Goal: Information Seeking & Learning: Learn about a topic

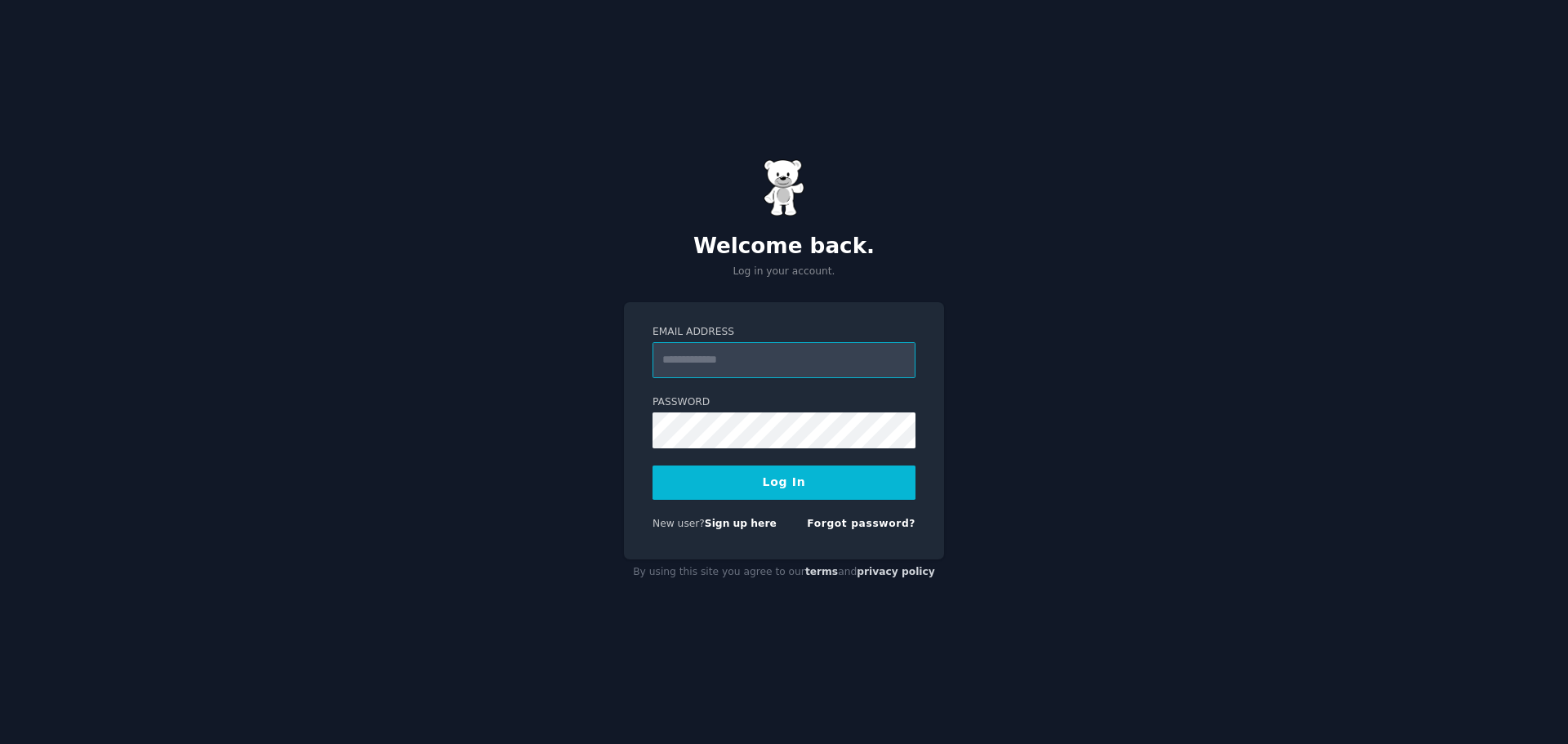
click at [706, 356] on input "Email Address" at bounding box center [784, 360] width 263 height 36
type input "**********"
click at [653, 466] on button "Log In" at bounding box center [784, 483] width 263 height 35
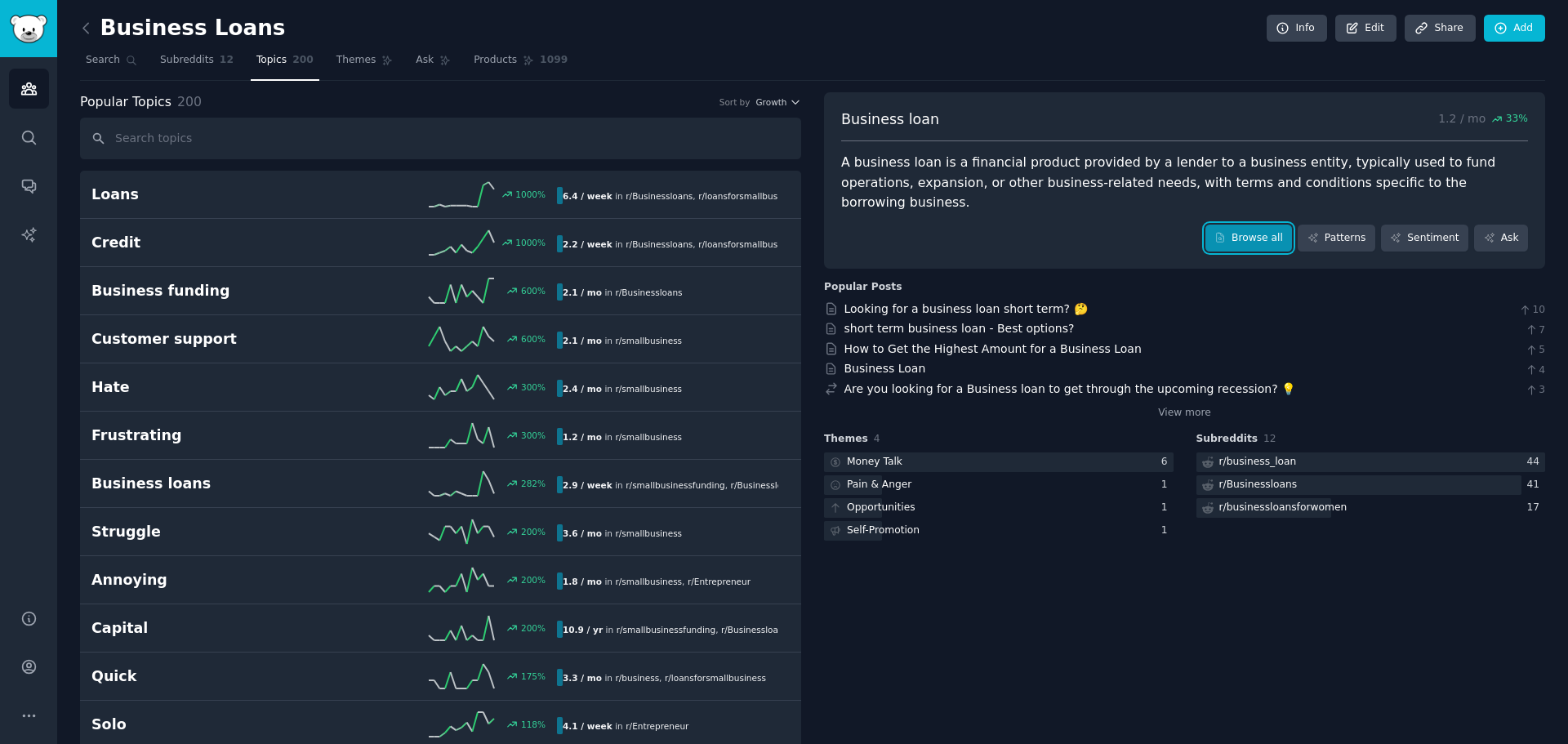
click at [1275, 224] on link "Browse all" at bounding box center [1249, 238] width 87 height 28
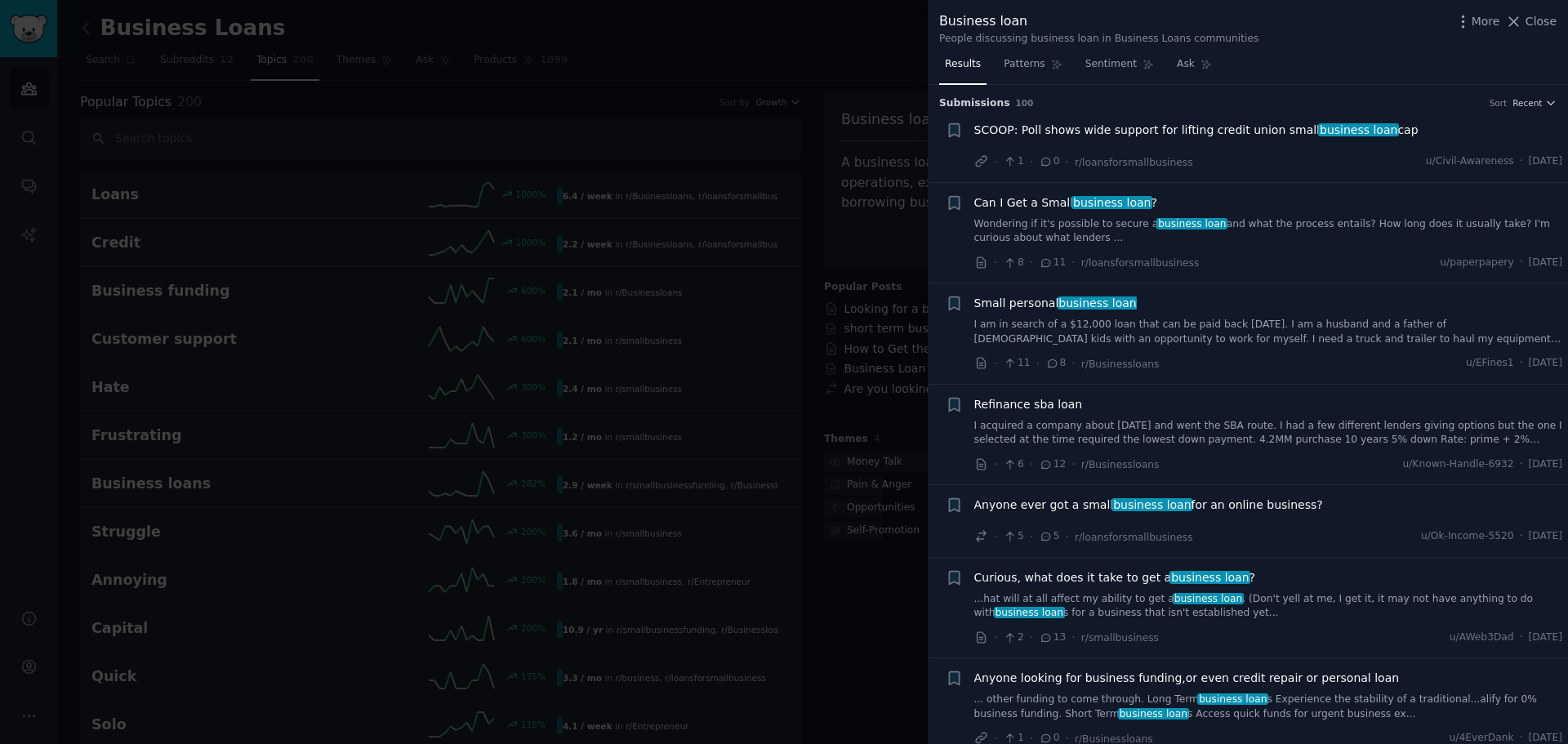
click at [1275, 245] on link "Wondering if it's possible to secure a business loan and what the process entai…" at bounding box center [1269, 231] width 589 height 29
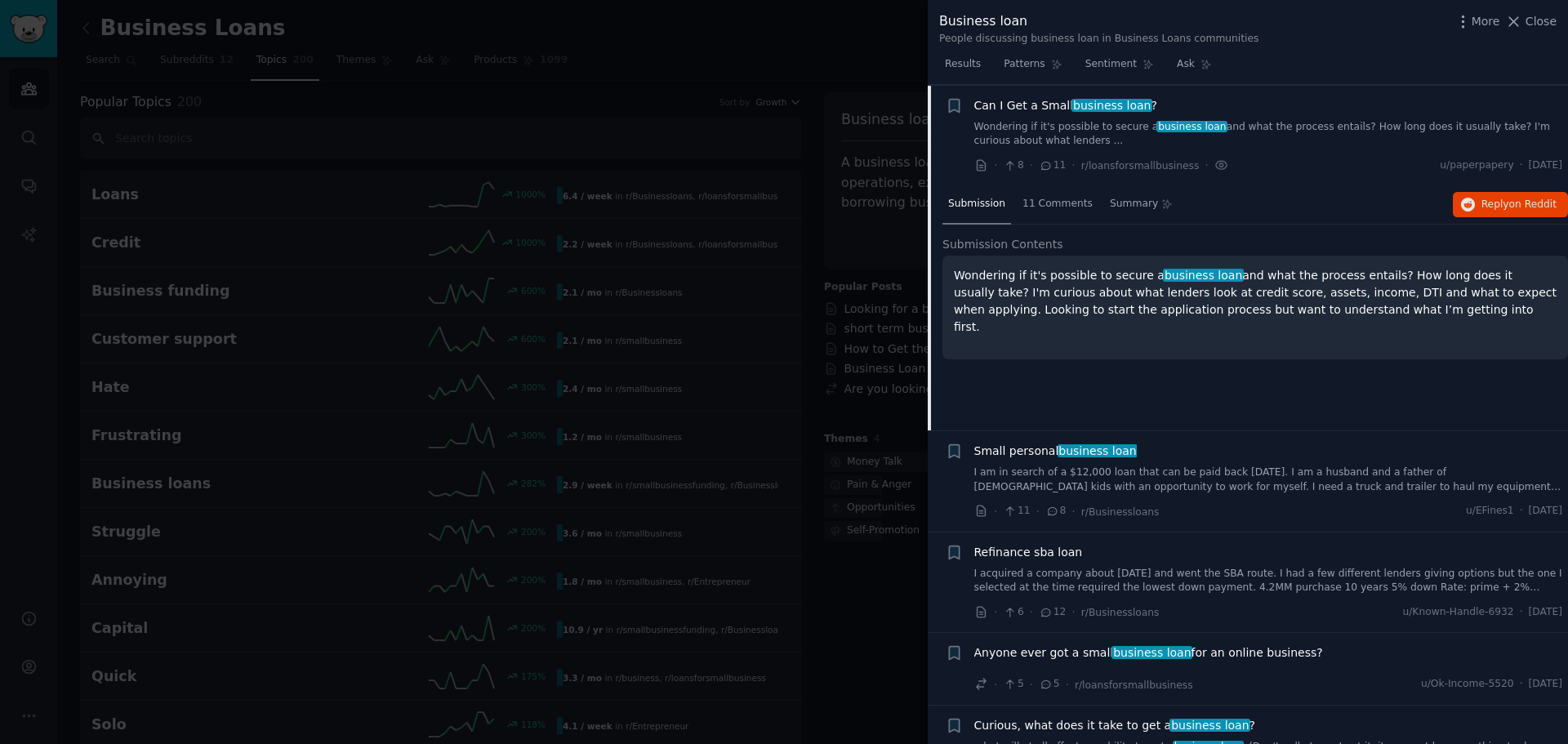
scroll to position [98, 0]
click at [1271, 154] on div "Can I Get a Small business loan ? Wondering if it's possible to secure a busine…" at bounding box center [1269, 135] width 589 height 77
click at [996, 127] on link "Wondering if it's possible to secure a business loan and what the process entai…" at bounding box center [1269, 133] width 589 height 29
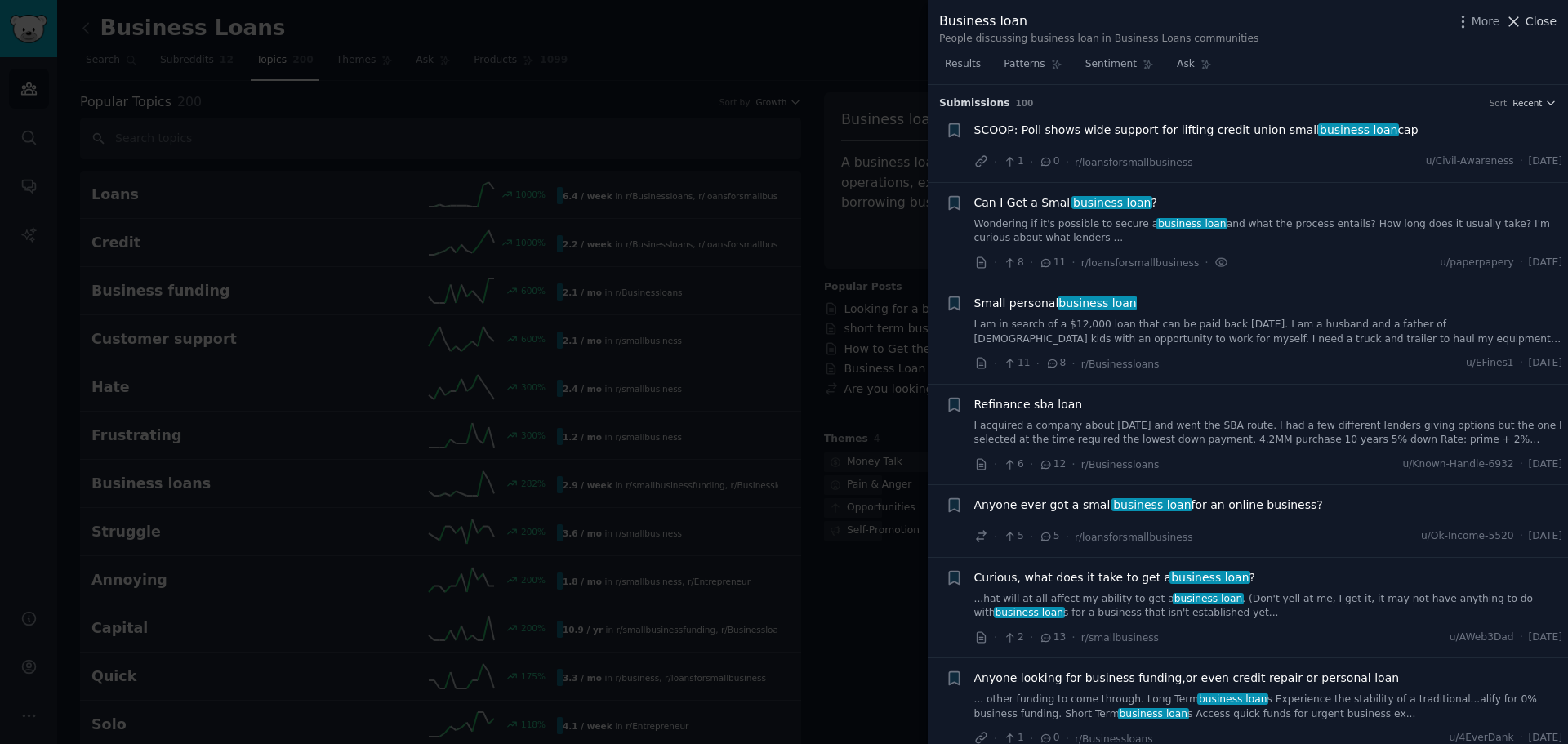
click at [1519, 18] on icon at bounding box center [1513, 21] width 17 height 17
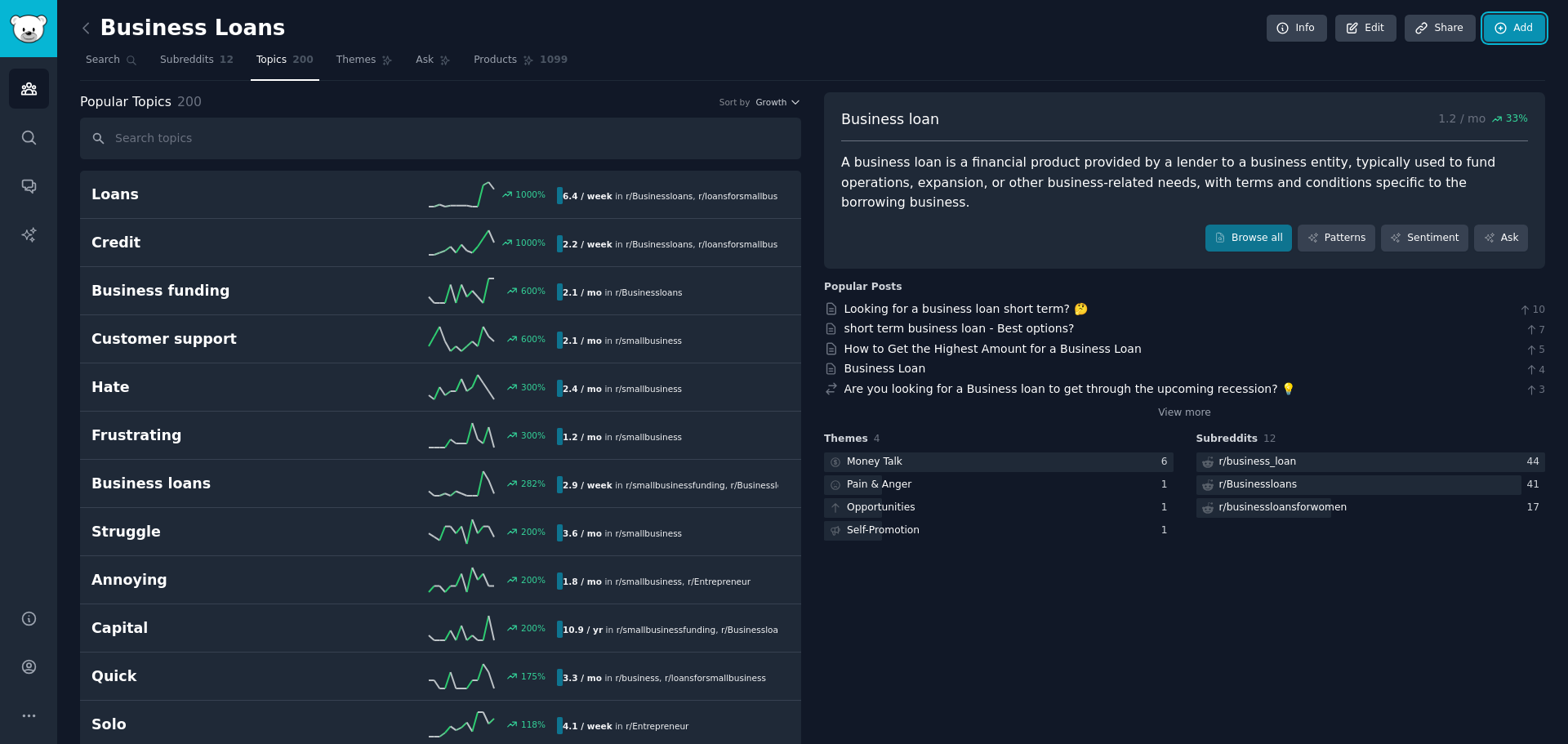
click at [1519, 18] on link "Add" at bounding box center [1515, 29] width 62 height 28
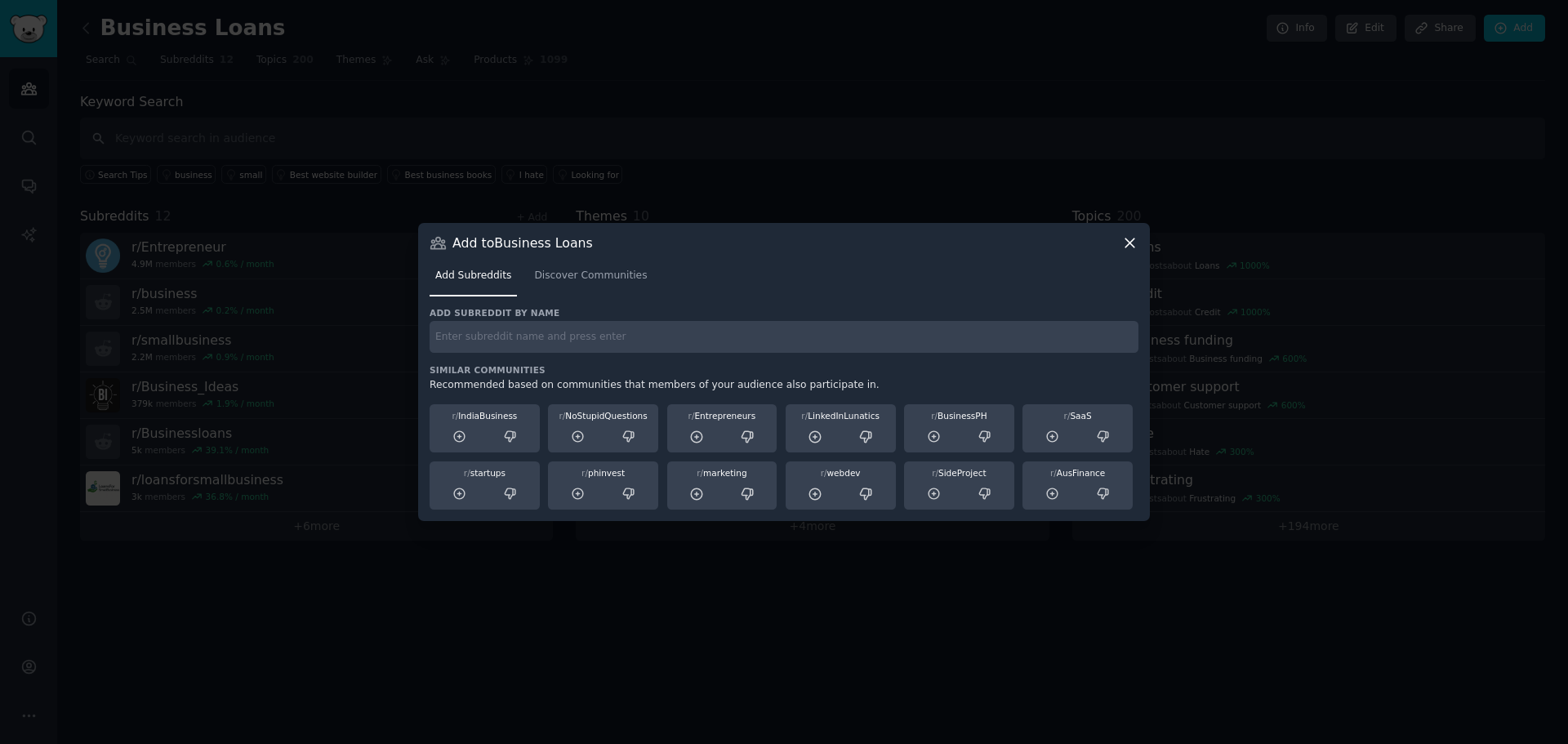
click at [1128, 243] on icon at bounding box center [1130, 242] width 17 height 17
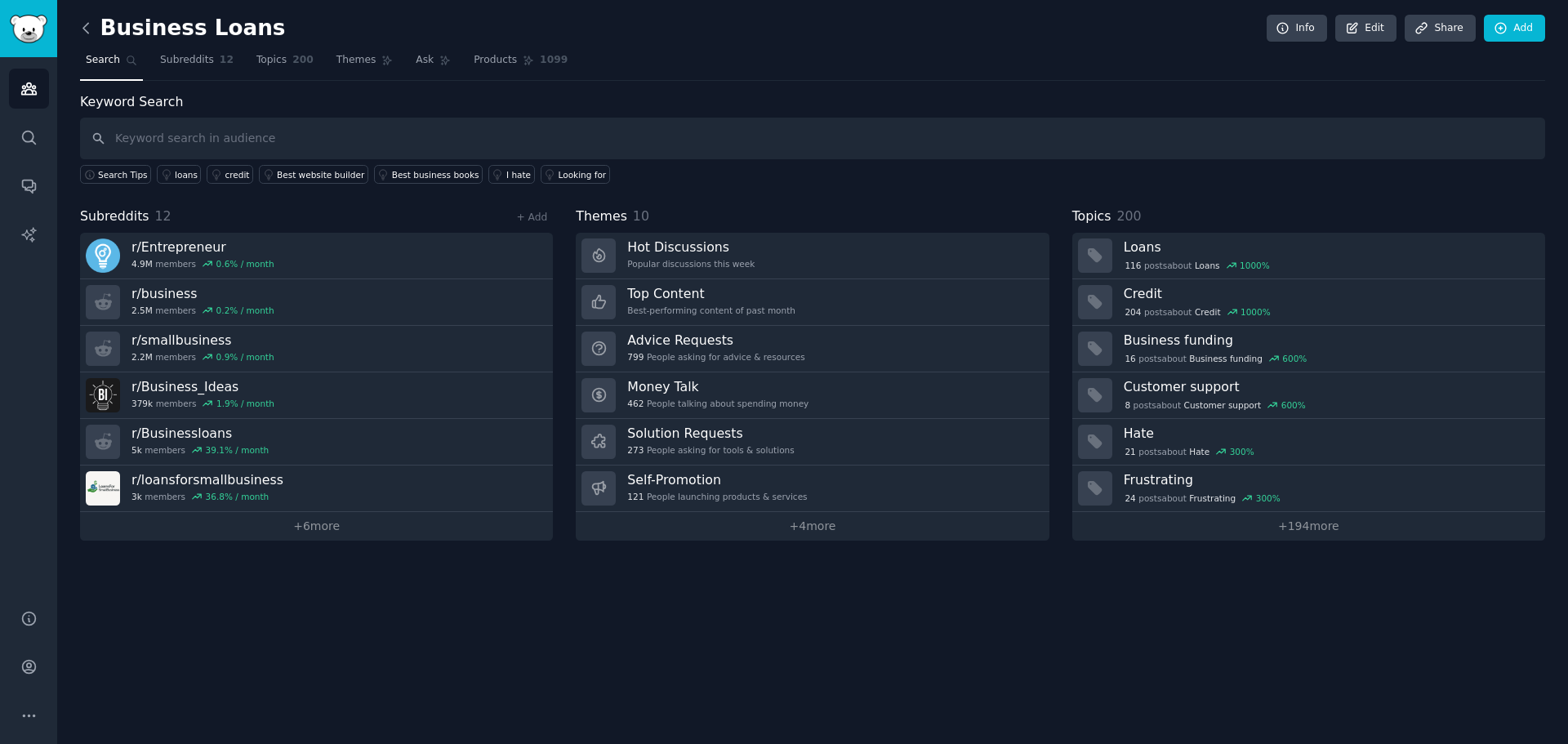
click at [86, 28] on icon at bounding box center [85, 28] width 17 height 17
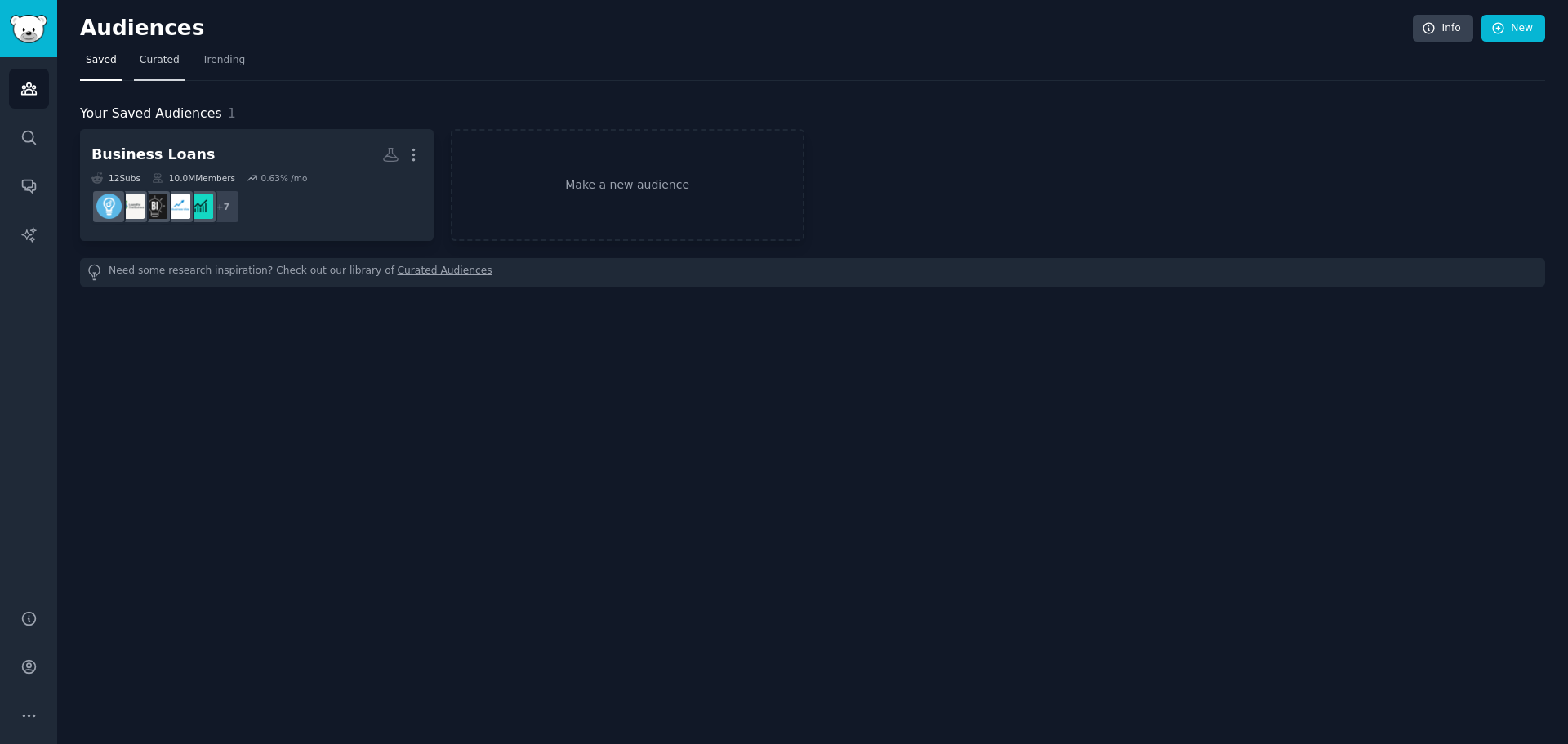
click at [151, 62] on span "Curated" at bounding box center [160, 60] width 40 height 15
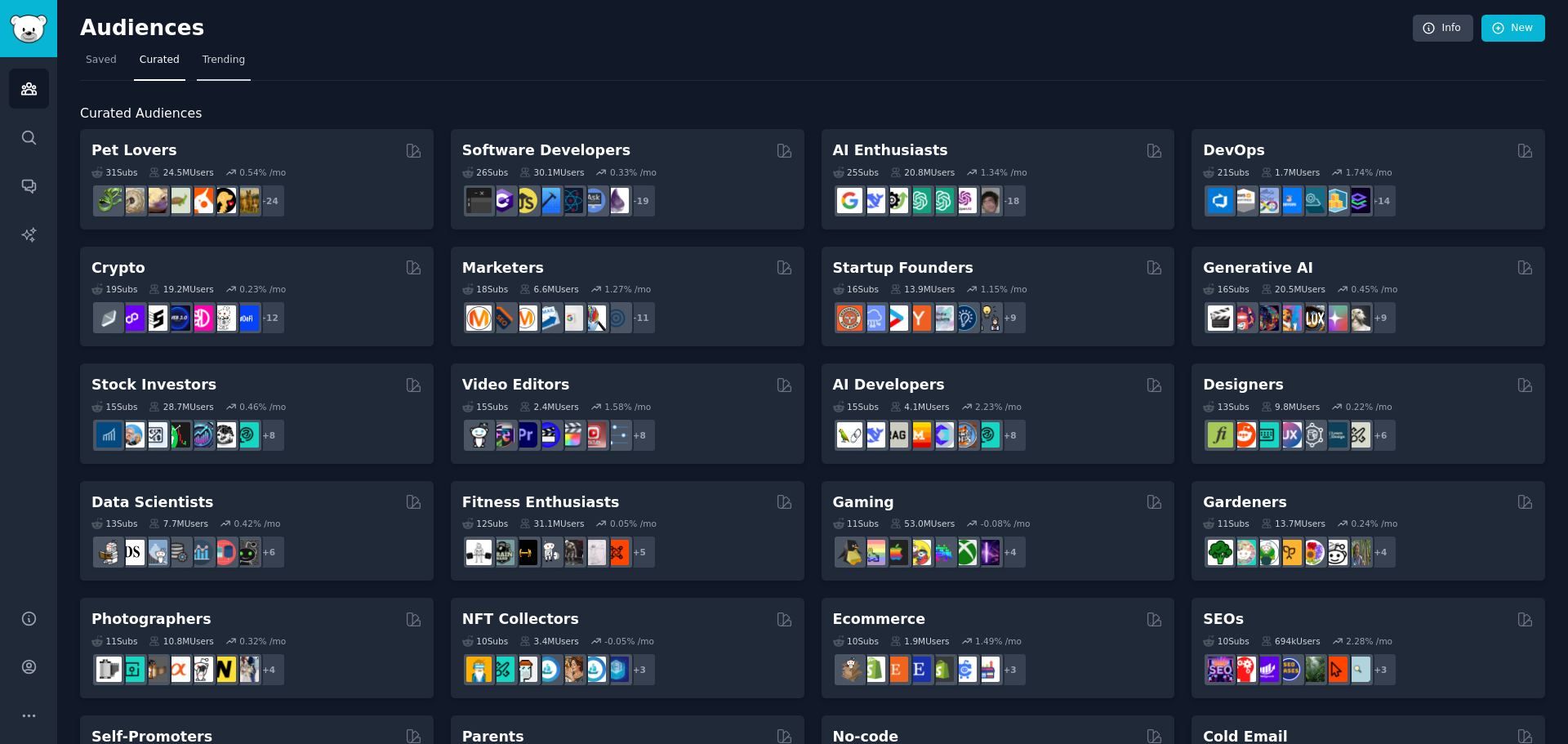
click at [205, 62] on span "Trending" at bounding box center [224, 60] width 43 height 15
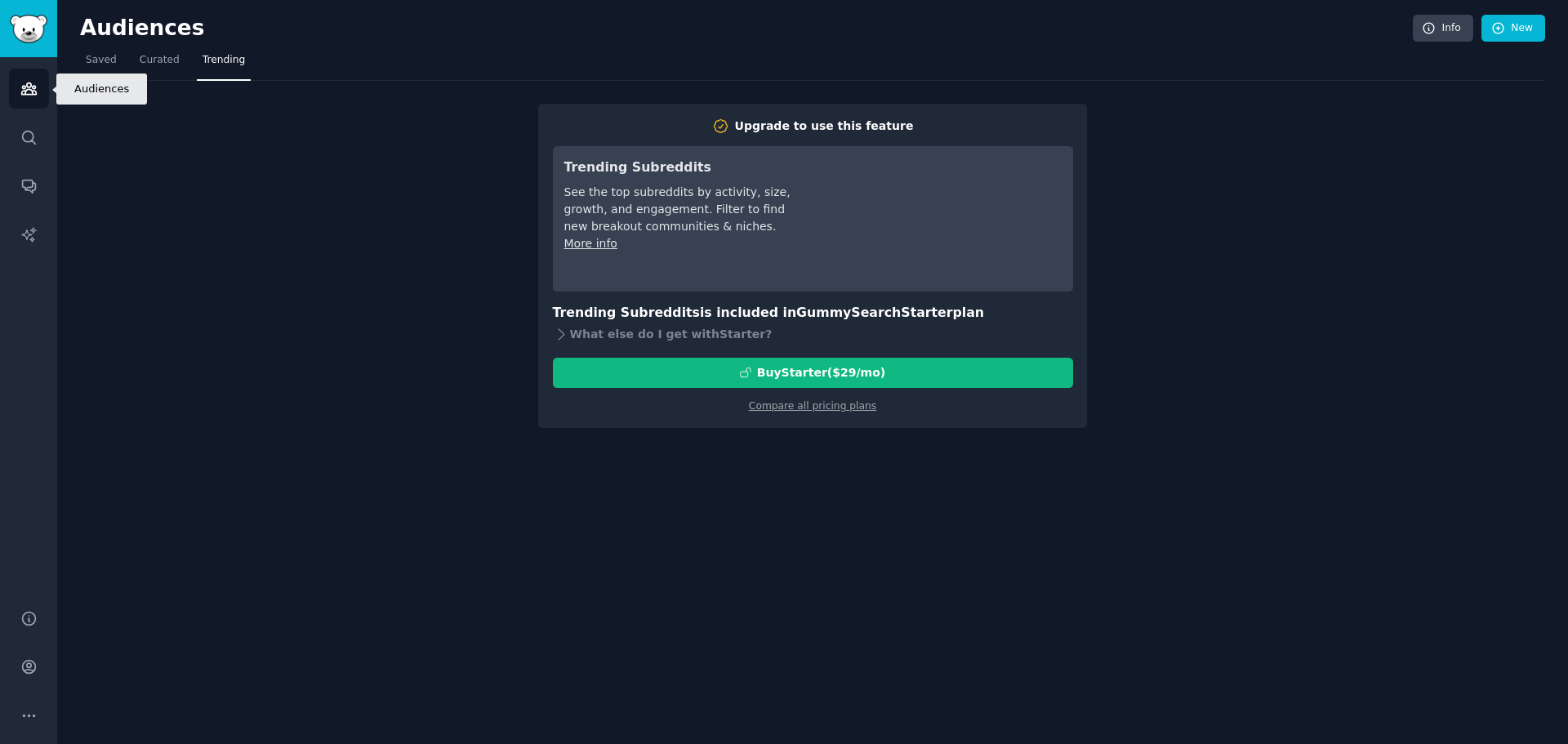
click at [29, 84] on icon "Sidebar" at bounding box center [29, 88] width 17 height 17
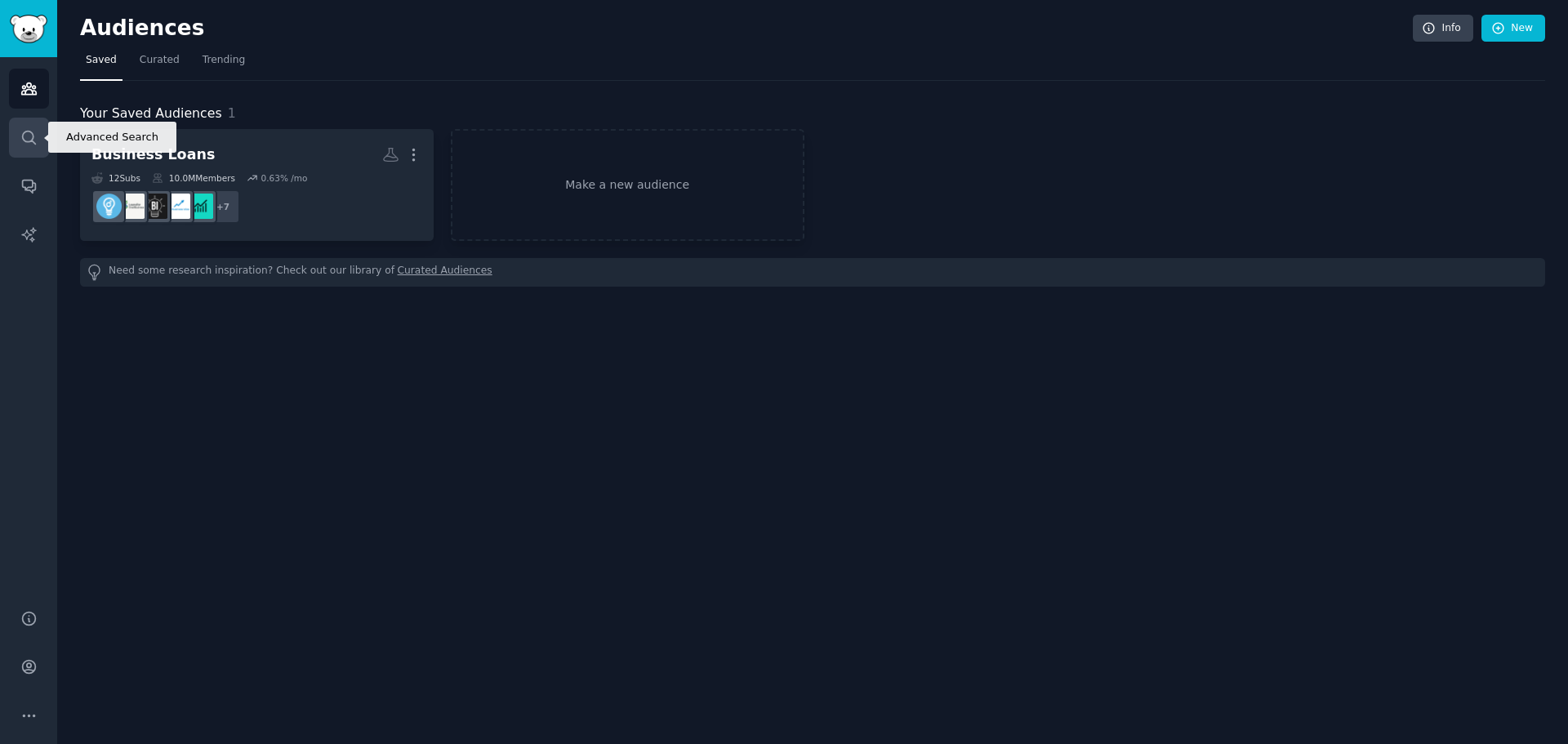
click at [38, 126] on link "Search" at bounding box center [29, 137] width 40 height 40
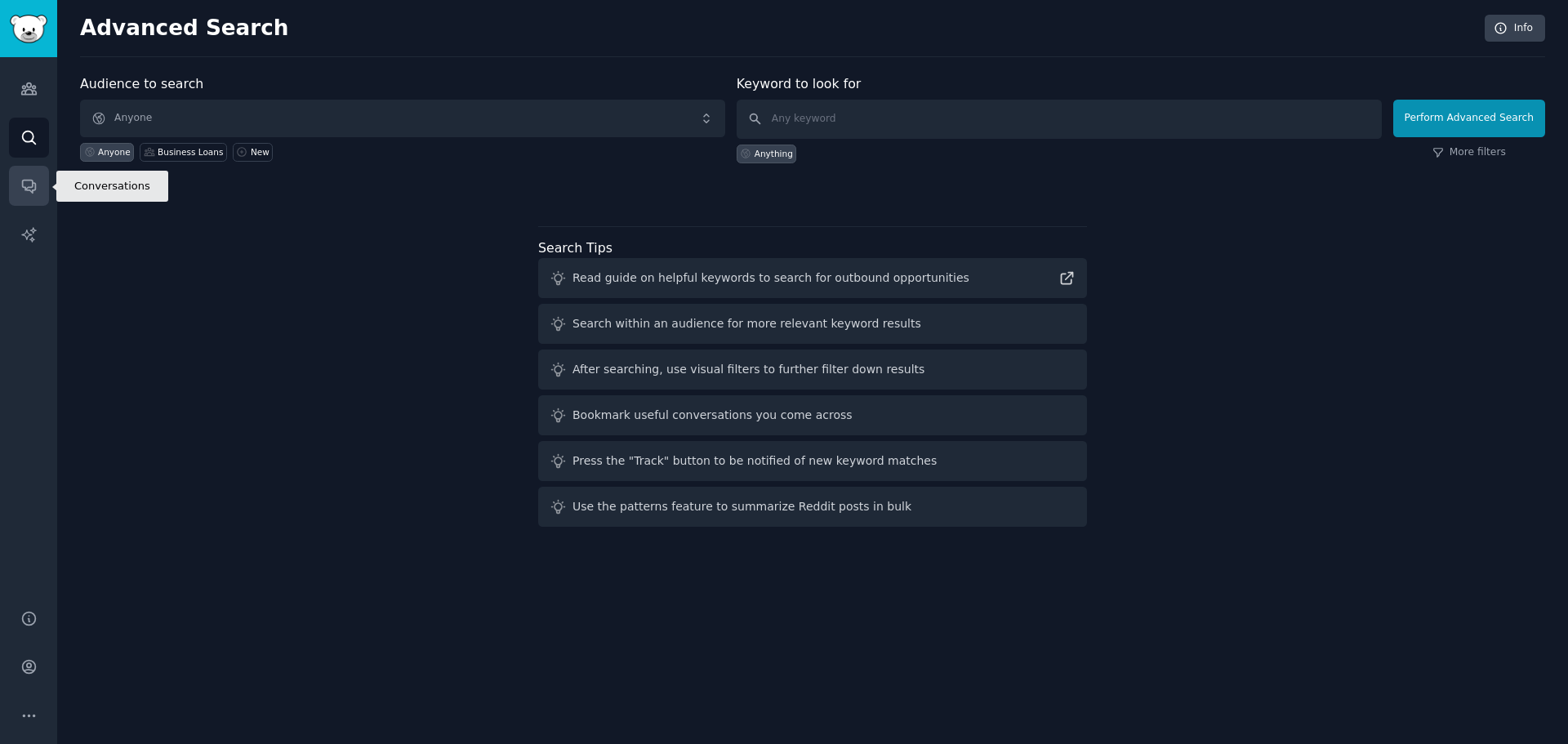
click at [39, 184] on link "Conversations" at bounding box center [29, 186] width 40 height 40
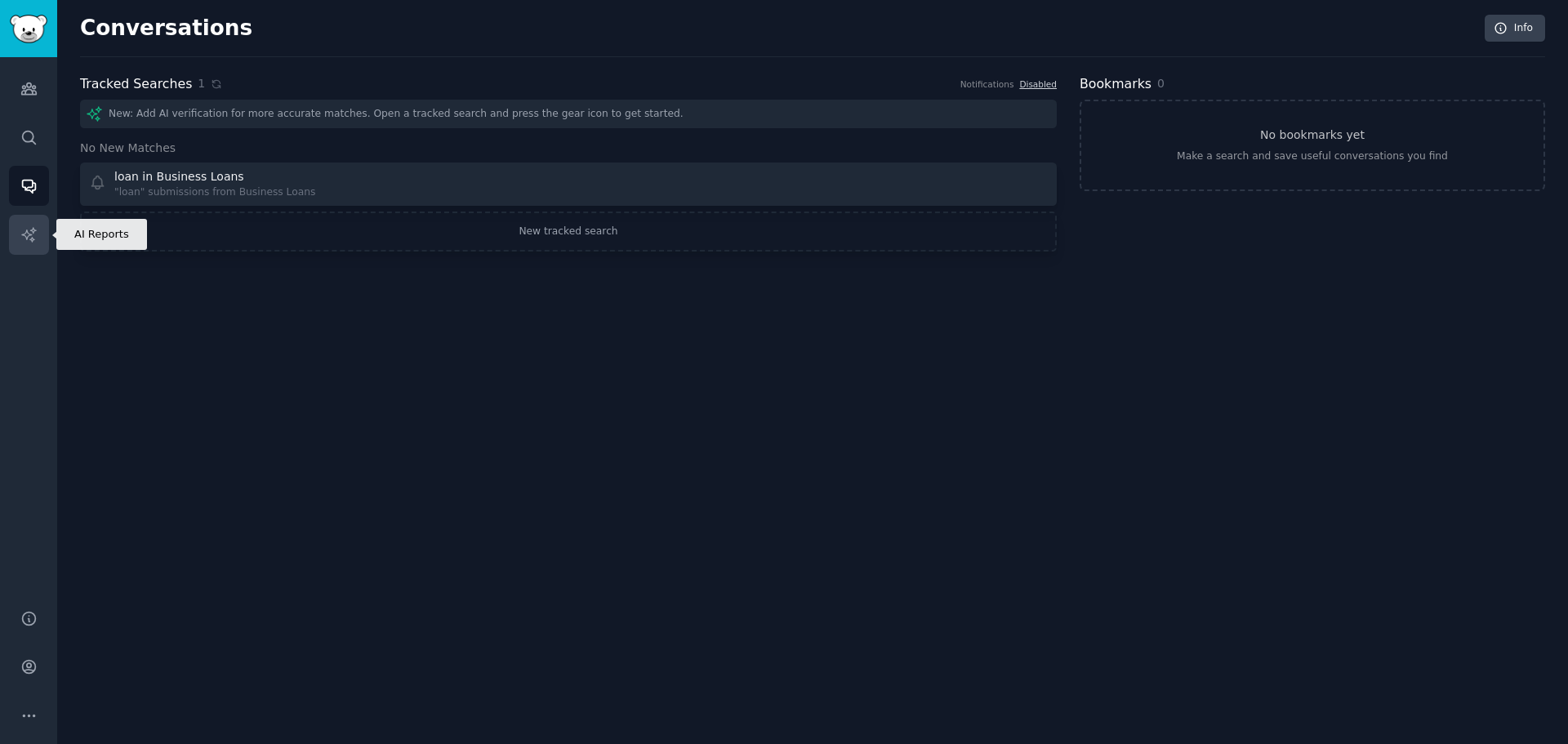
click at [25, 227] on icon "Sidebar" at bounding box center [29, 234] width 17 height 17
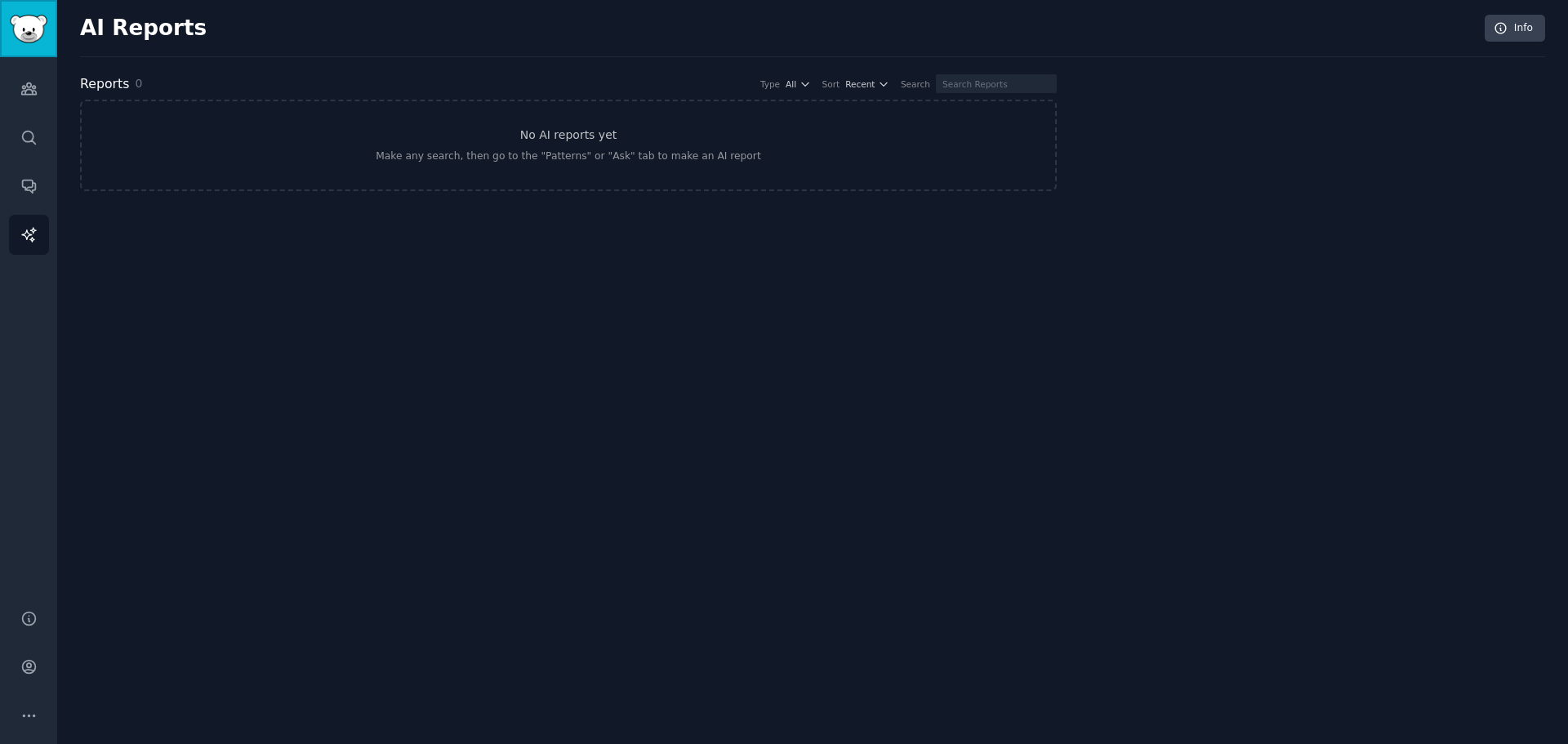
click at [32, 36] on img "Sidebar" at bounding box center [29, 29] width 38 height 29
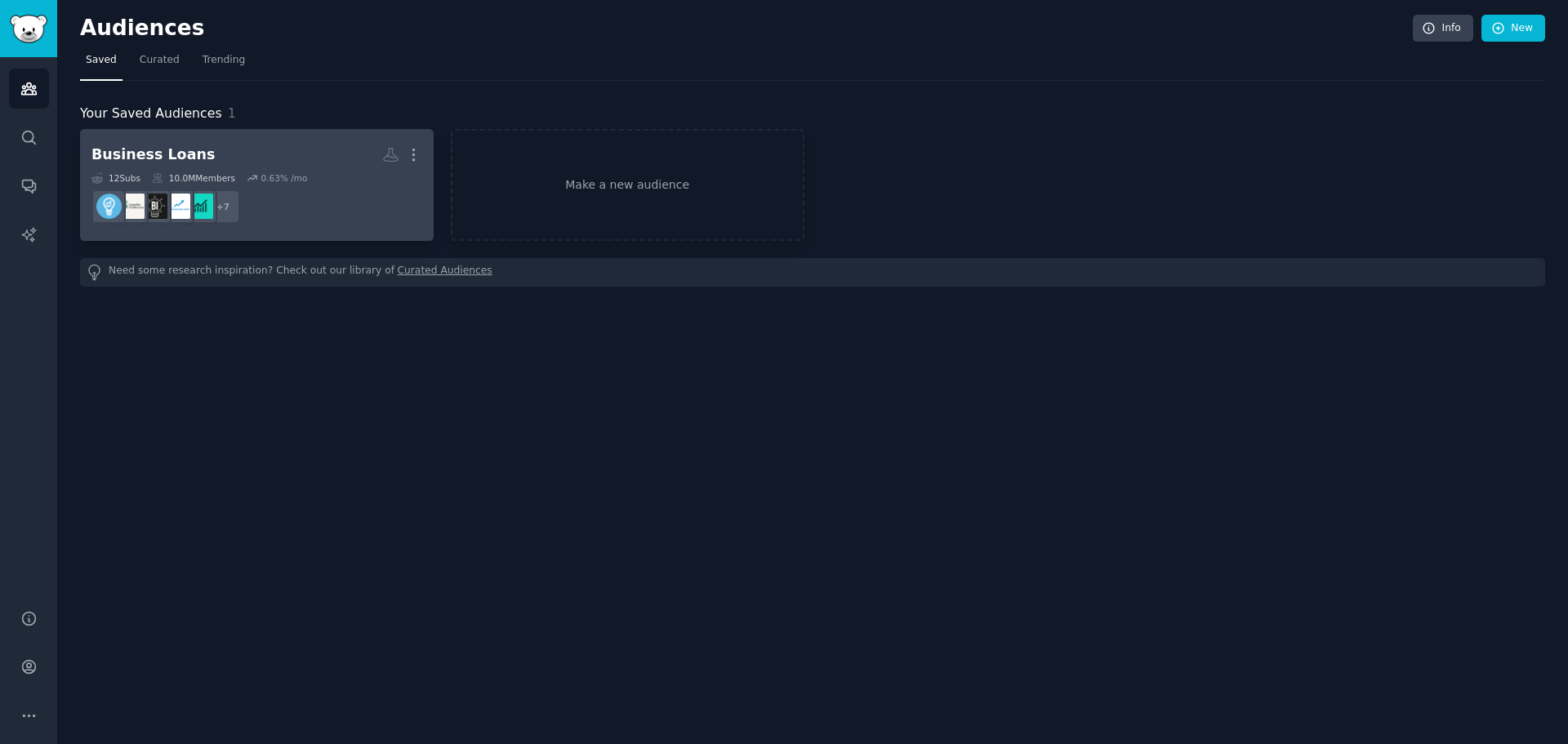
click at [126, 149] on div "Business Loans" at bounding box center [153, 155] width 123 height 21
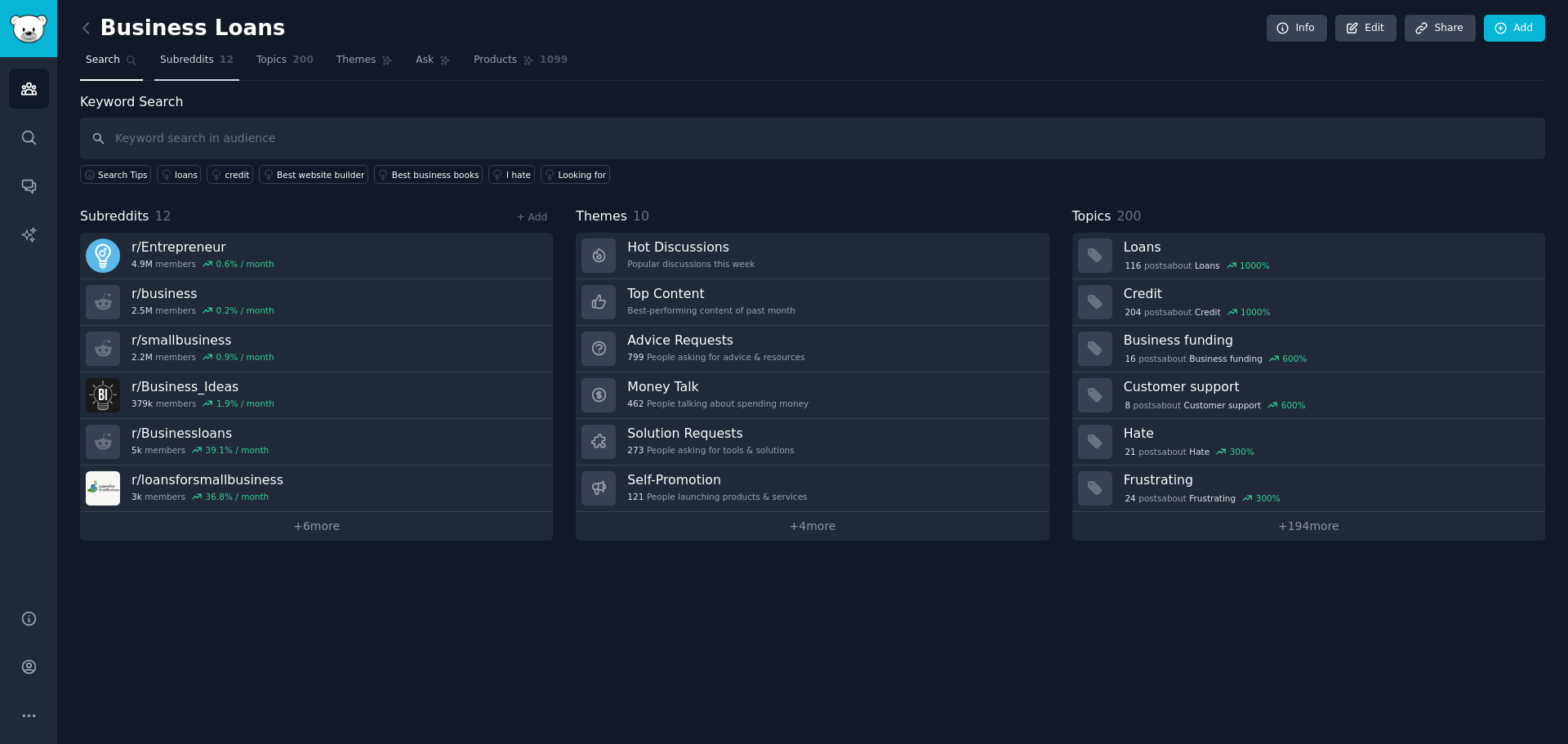
click at [187, 60] on span "Subreddits" at bounding box center [187, 60] width 54 height 15
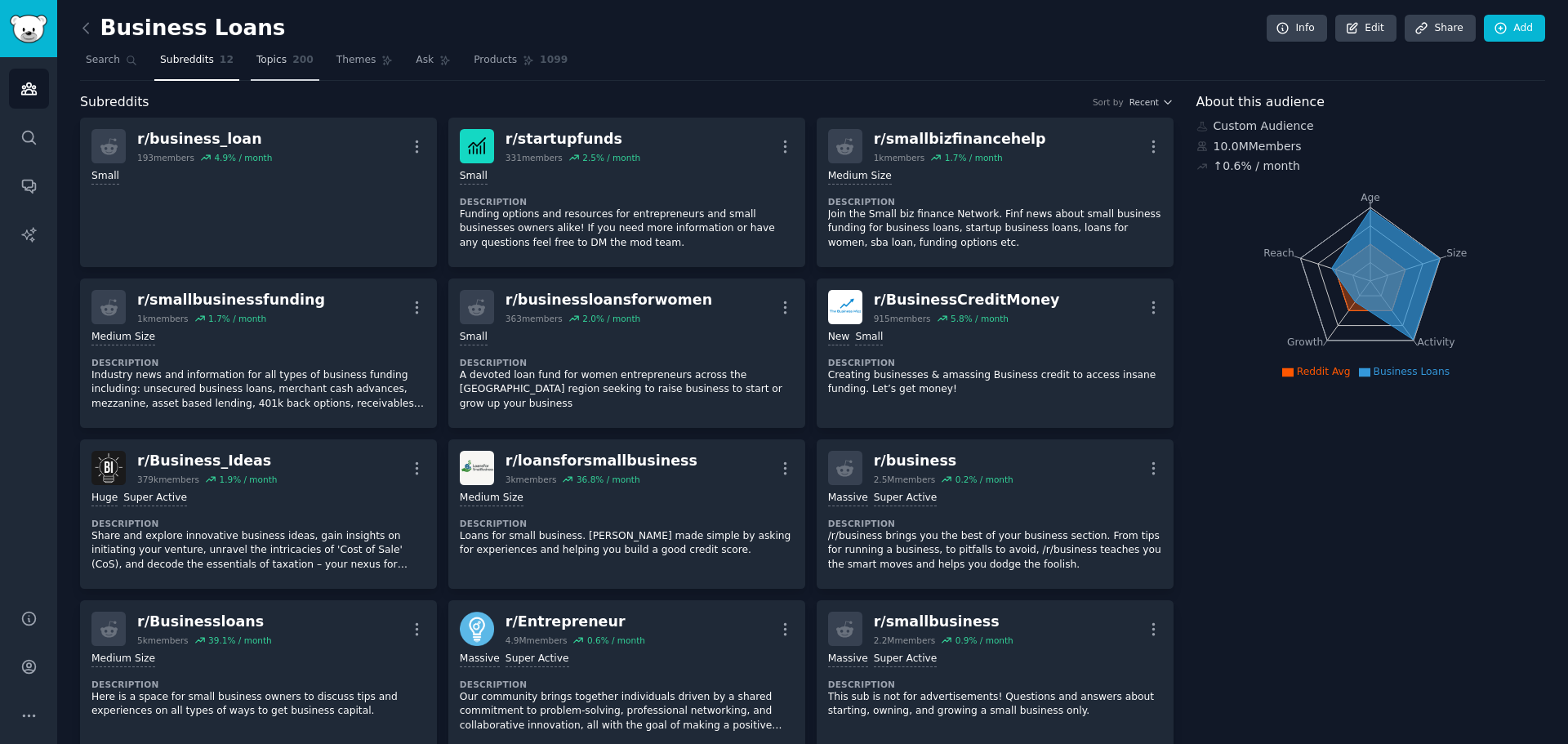
click at [256, 64] on span "Topics" at bounding box center [271, 60] width 30 height 15
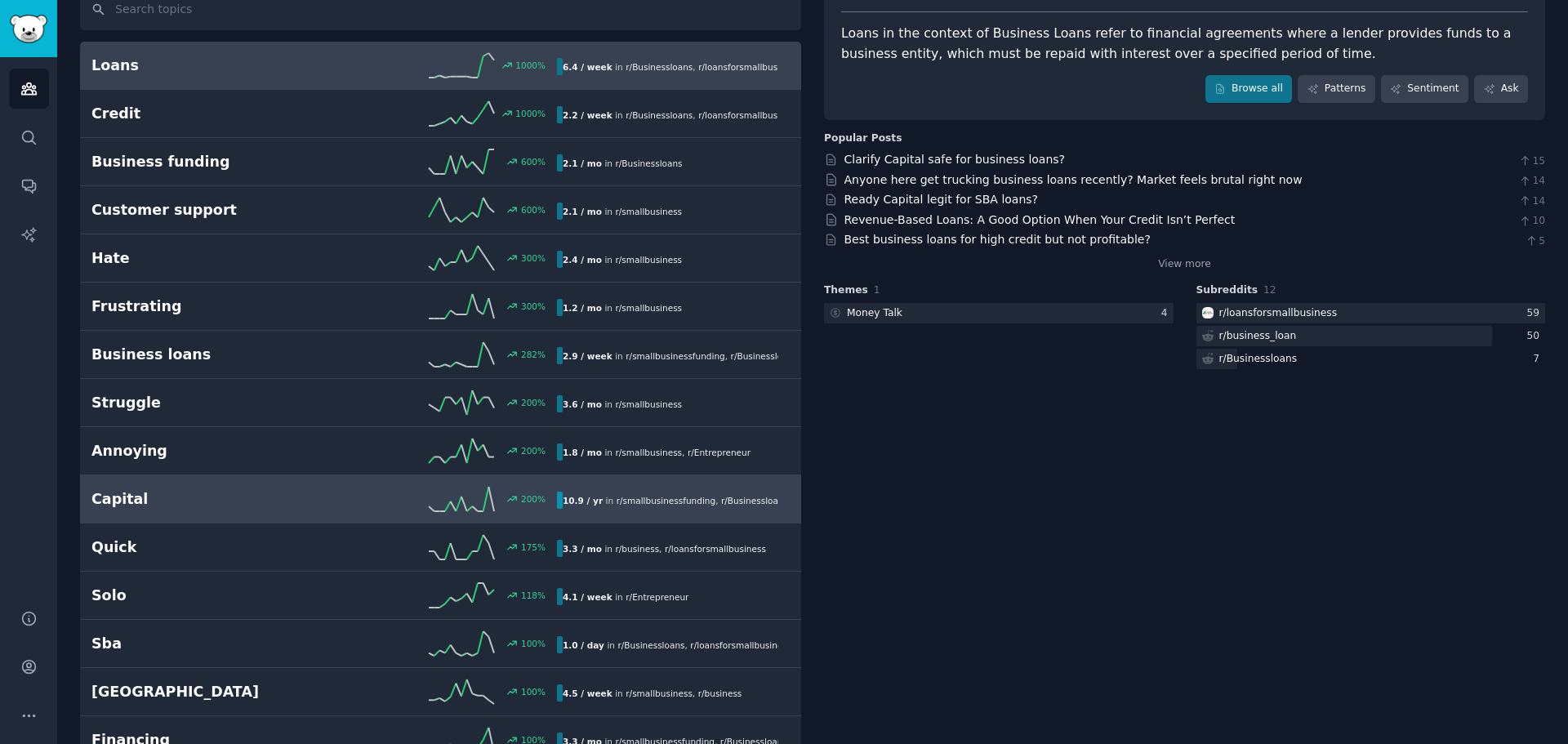
scroll to position [81, 0]
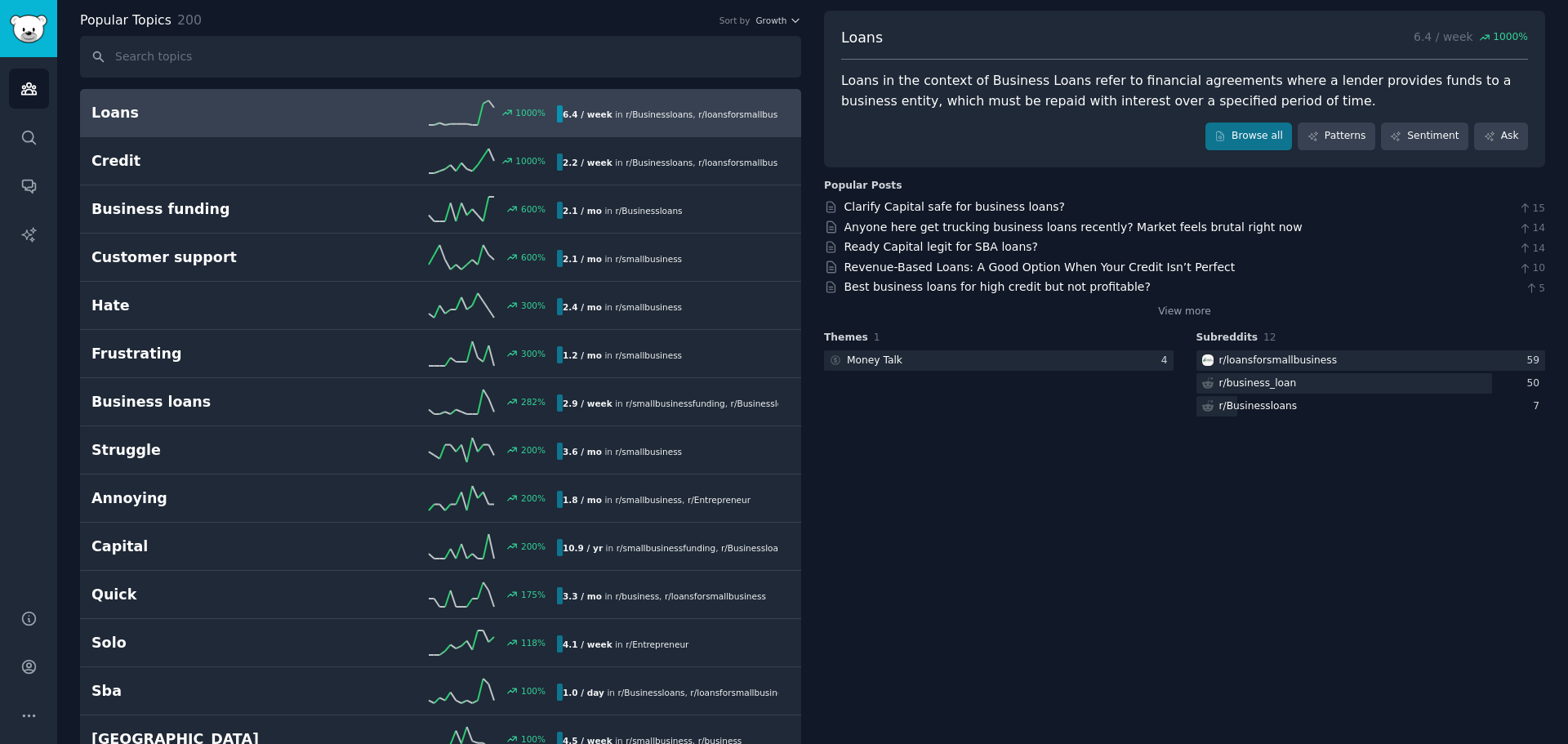
click at [356, 117] on div "1000 %" at bounding box center [440, 112] width 233 height 25
click at [1270, 140] on link "Browse all" at bounding box center [1249, 136] width 87 height 28
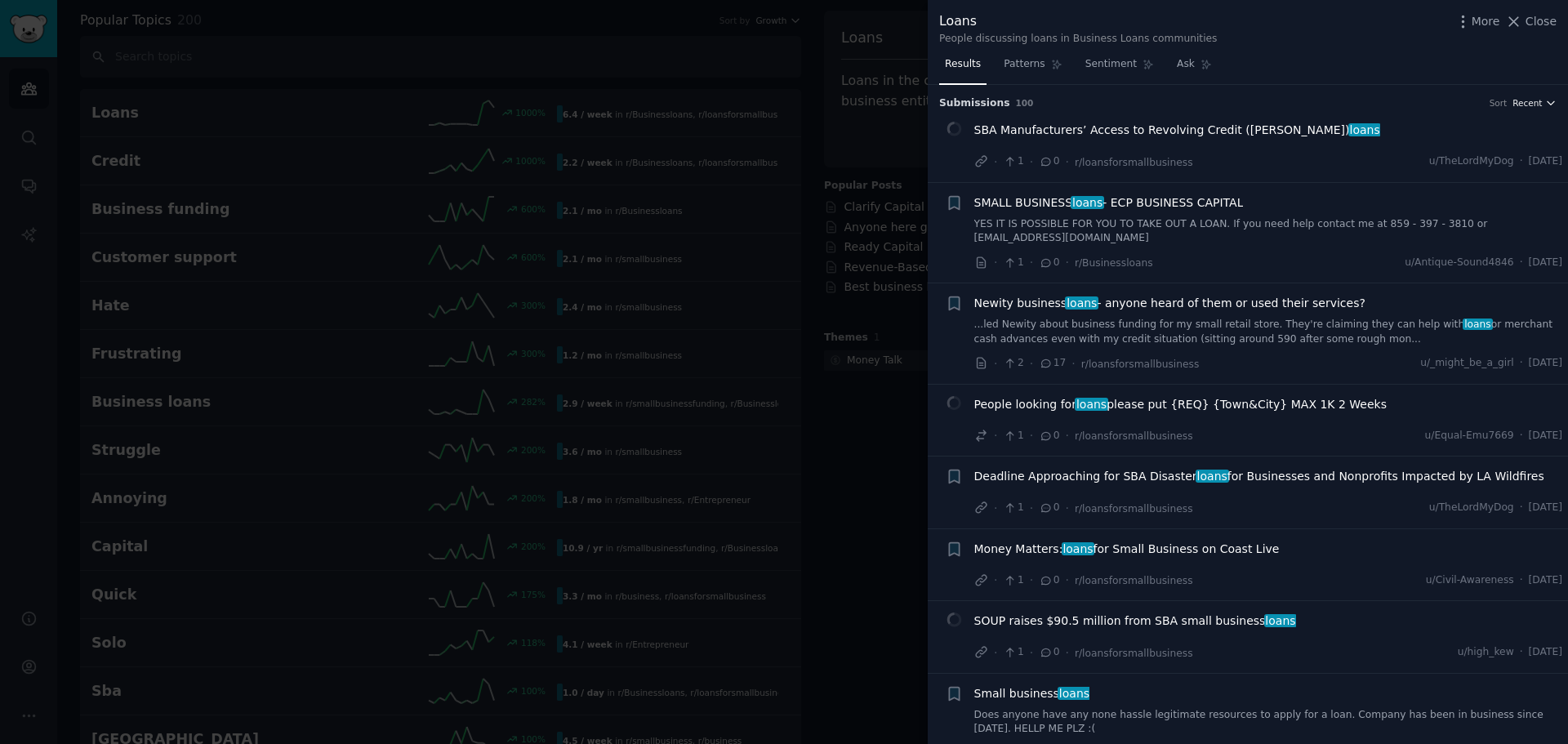
click at [1535, 103] on span "Recent" at bounding box center [1528, 103] width 30 height 12
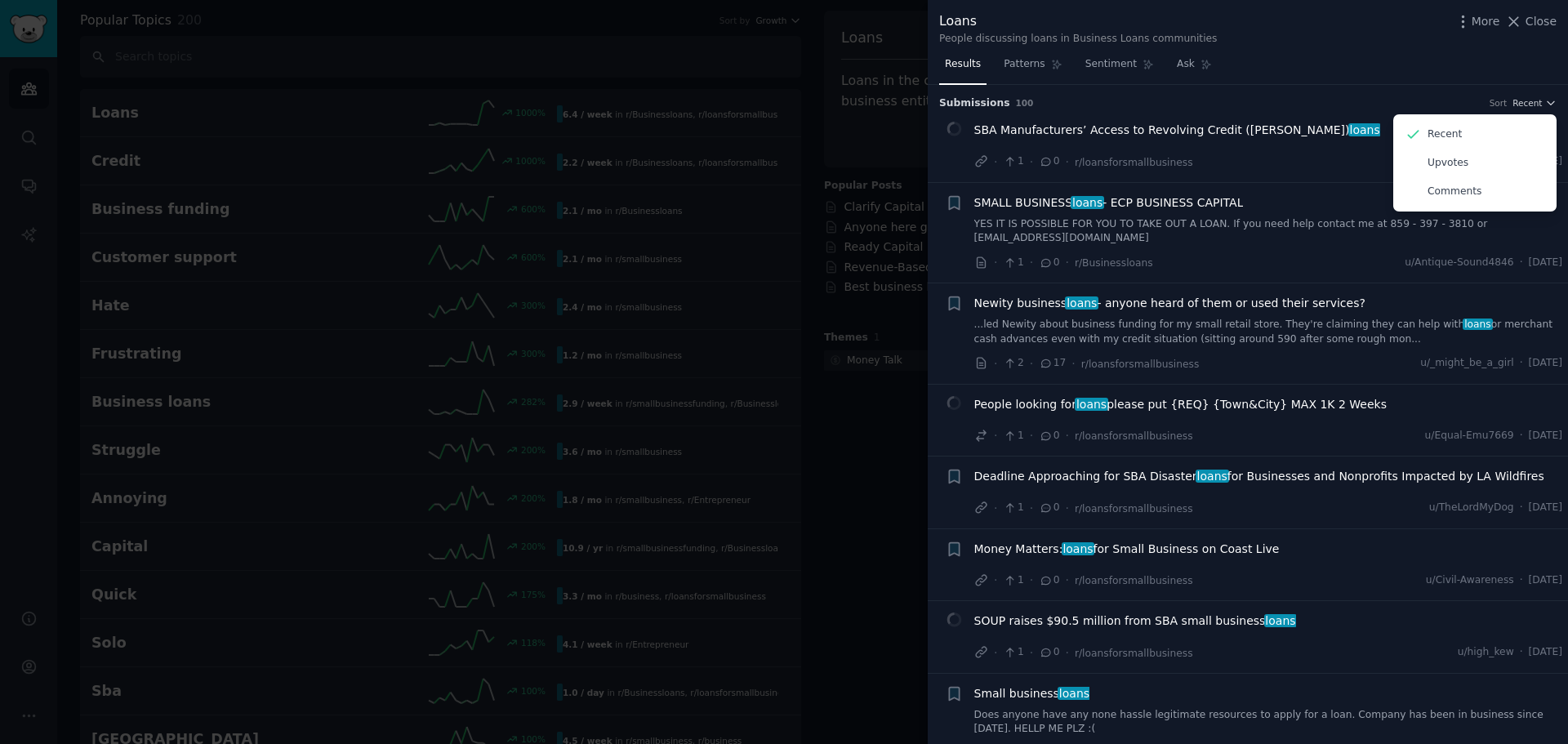
click at [1391, 71] on div "Results Patterns Sentiment Ask" at bounding box center [1248, 69] width 641 height 34
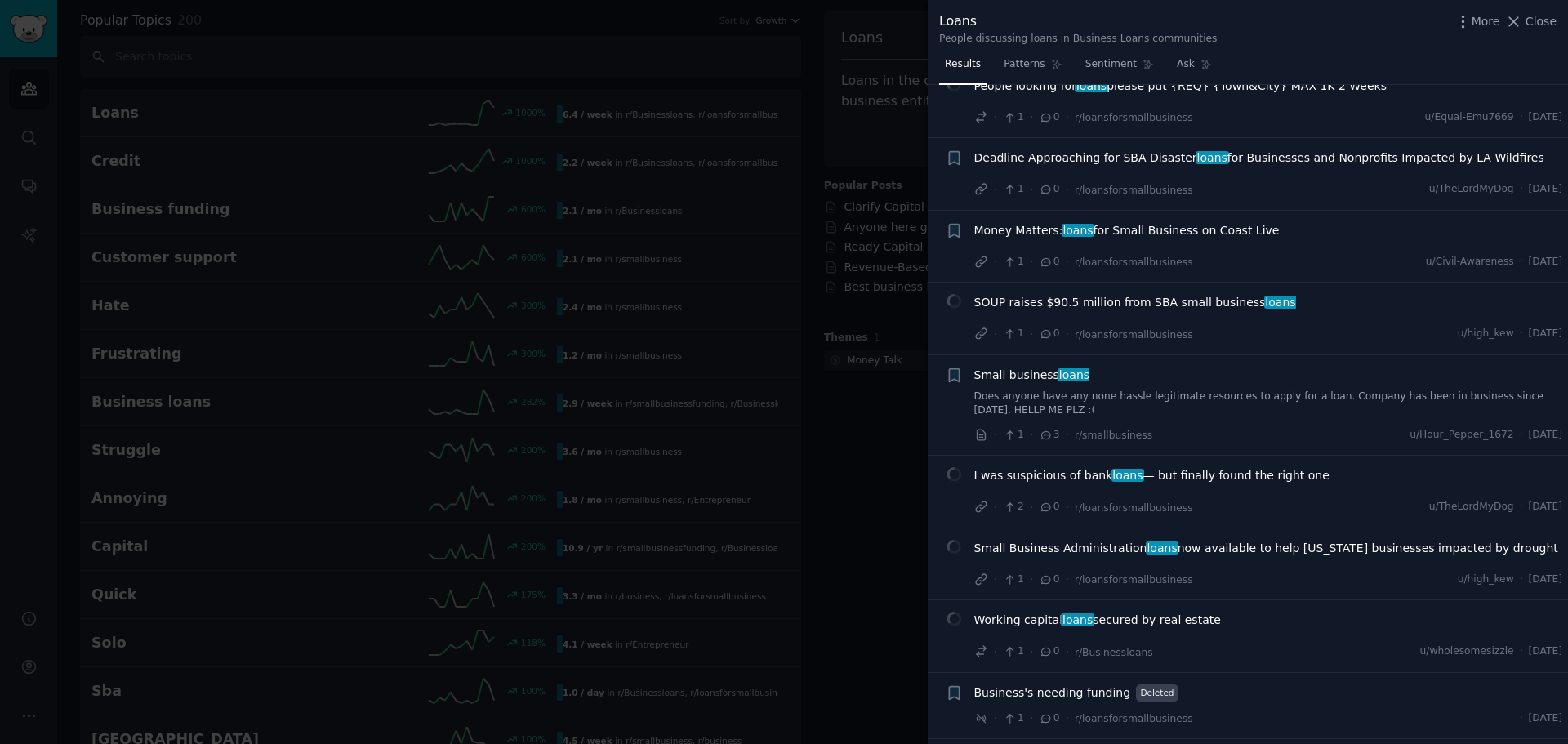
scroll to position [327, 0]
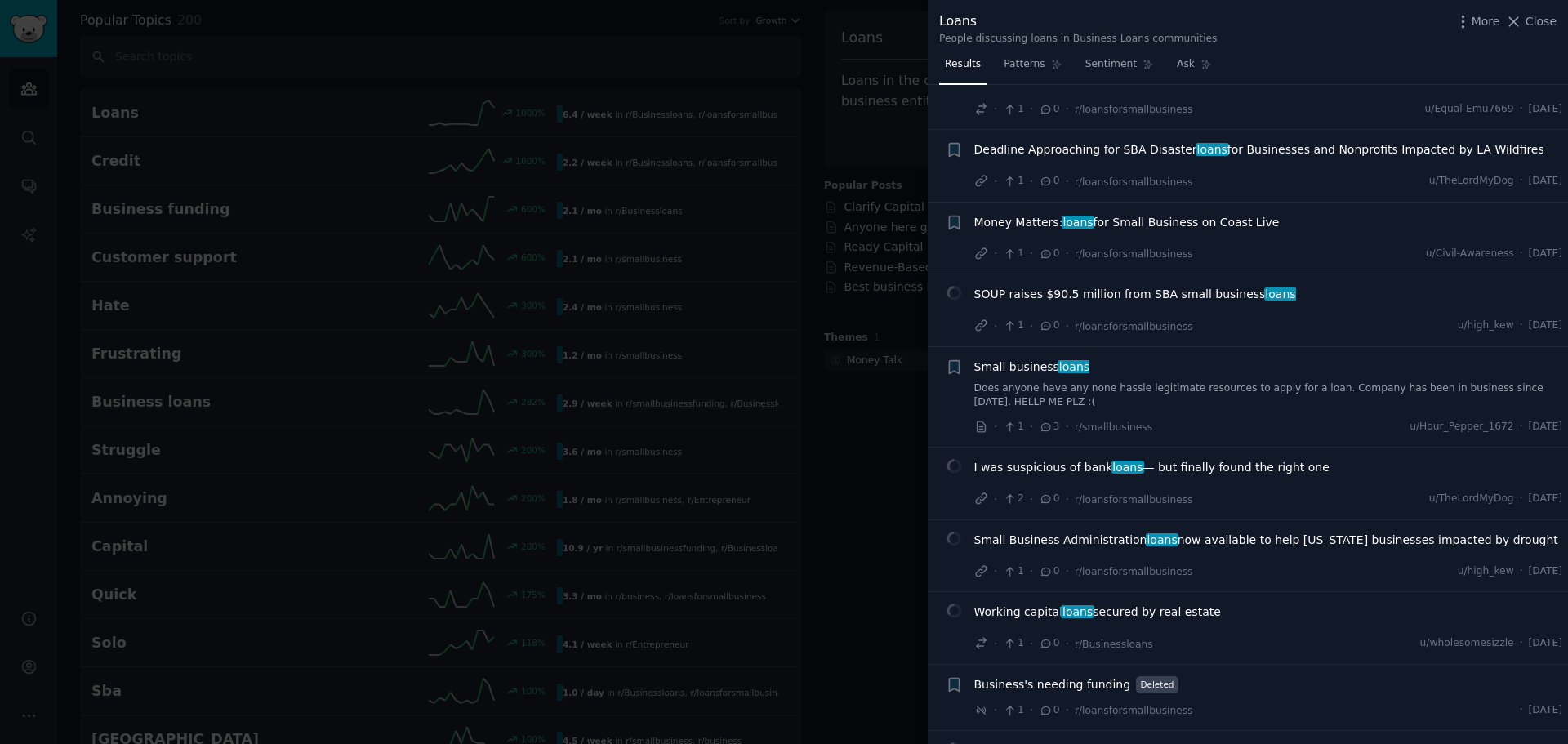
click at [760, 45] on div at bounding box center [784, 372] width 1568 height 744
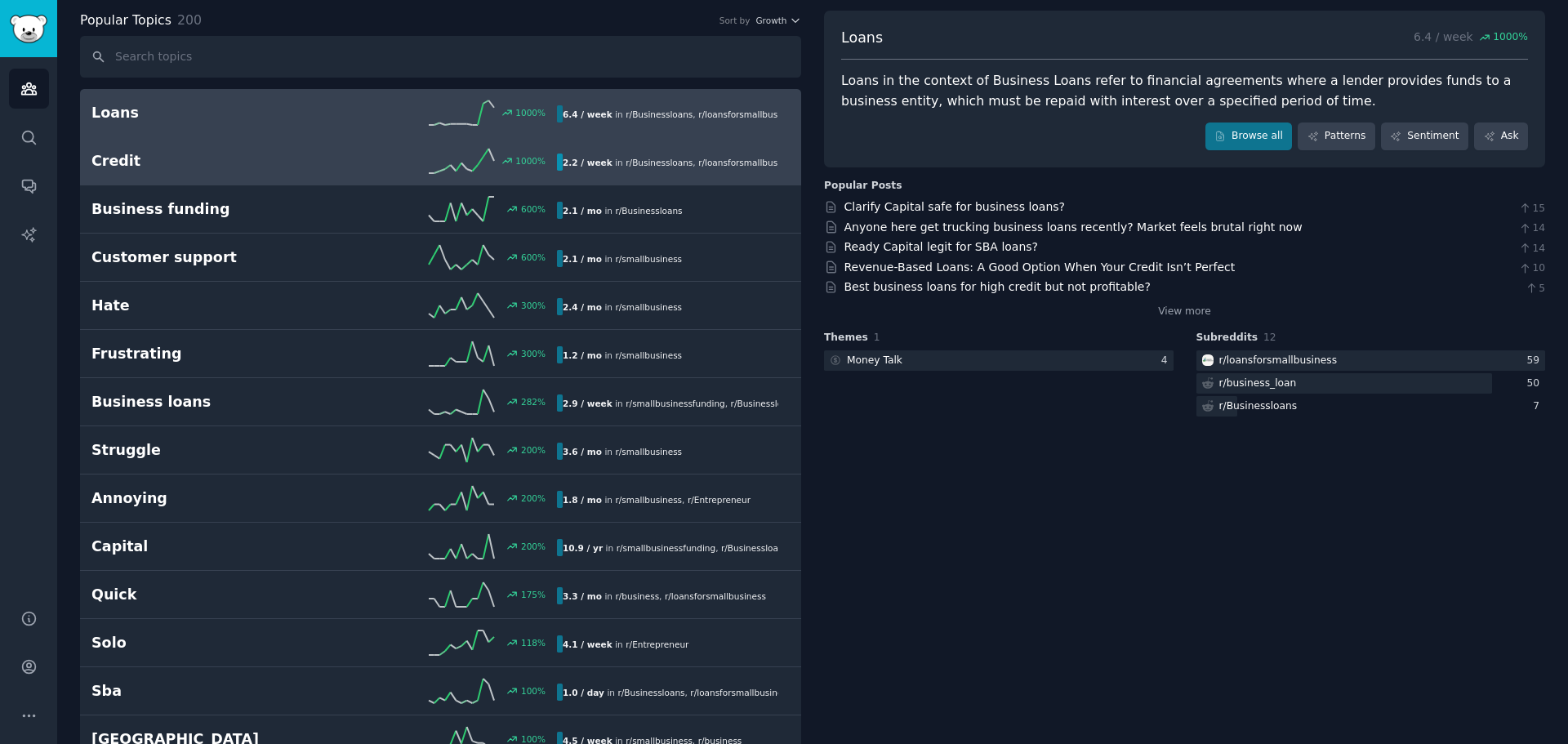
click at [674, 163] on span "r/ Businessloans" at bounding box center [659, 163] width 67 height 10
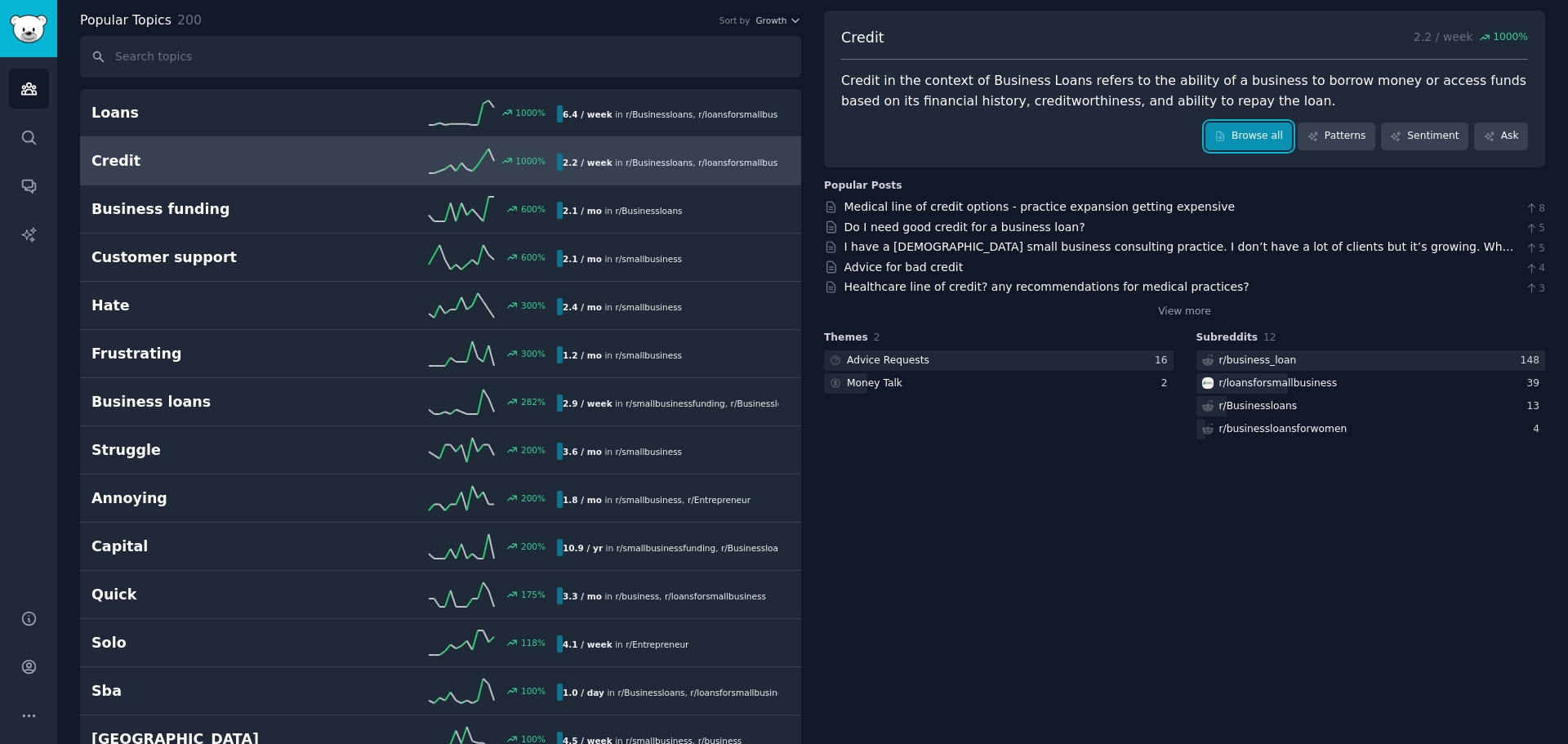
click at [1271, 128] on link "Browse all" at bounding box center [1249, 136] width 87 height 28
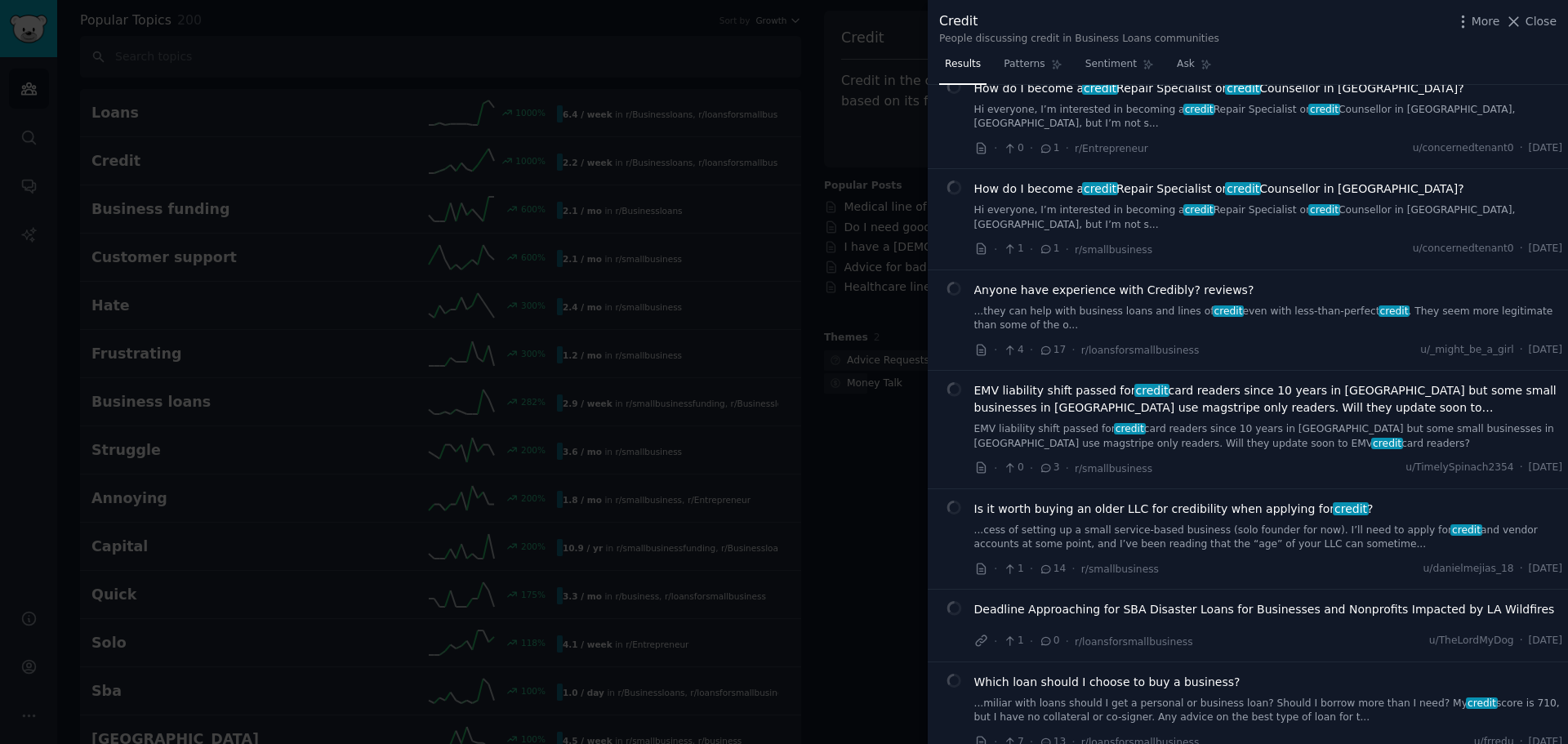
scroll to position [327, 0]
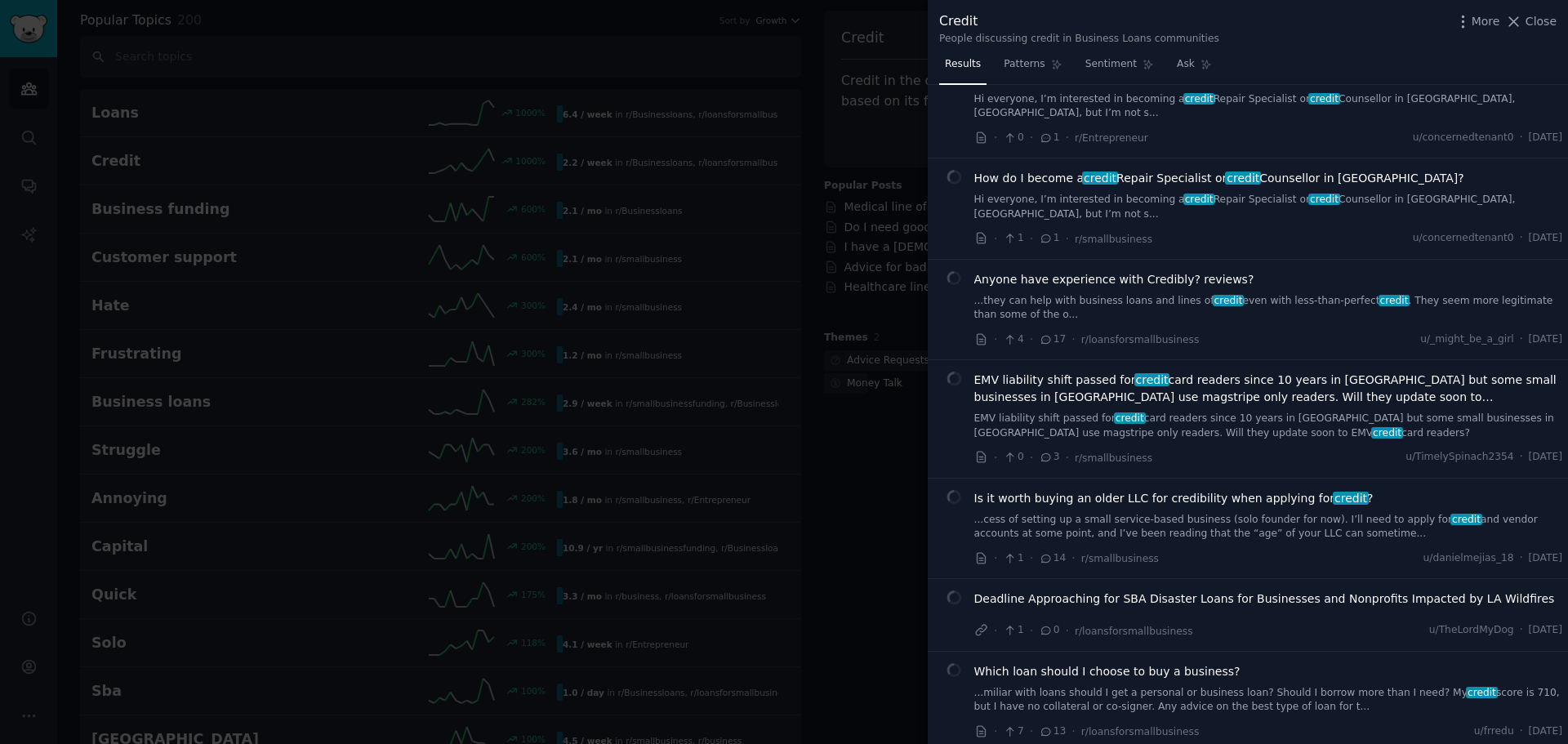
click at [645, 53] on div at bounding box center [784, 372] width 1568 height 744
